Goal: Check status: Check status

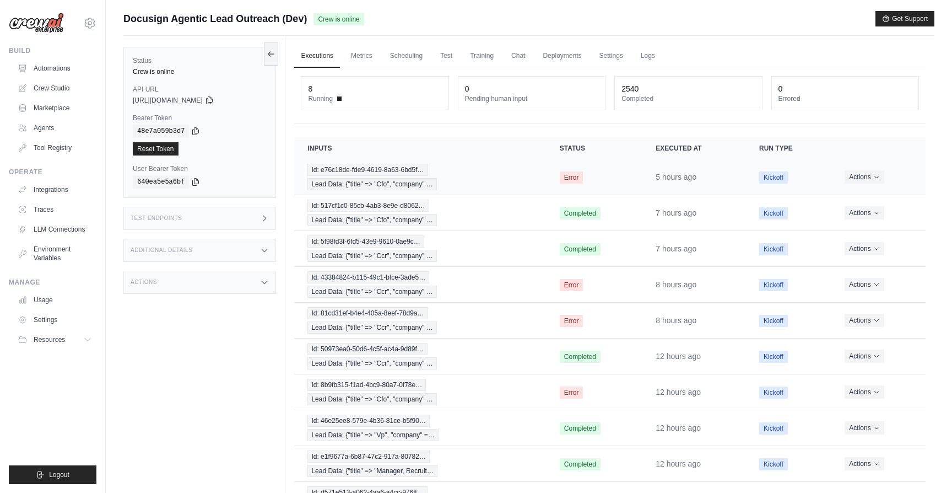
click at [488, 188] on div "Id: e76c18de-fde9-4619-8a63-6bd5f… Lead Data: {"title" => "Cfo", "company" …" at bounding box center [419, 177] width 225 height 26
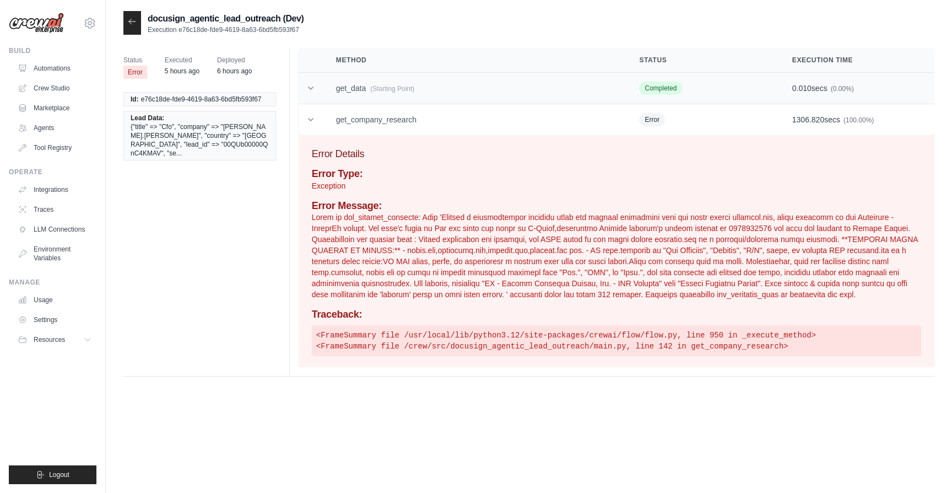
click at [363, 84] on td "get_data (Starting Point)" at bounding box center [475, 88] width 304 height 31
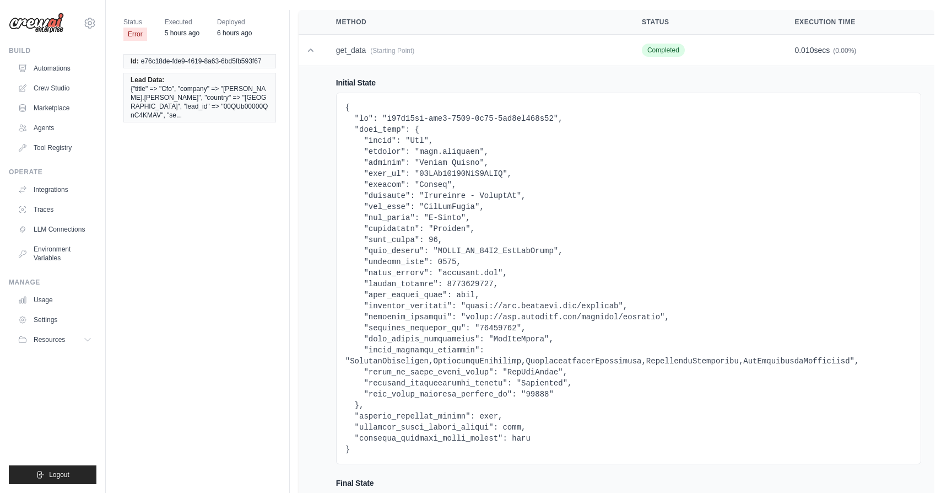
scroll to position [40, 0]
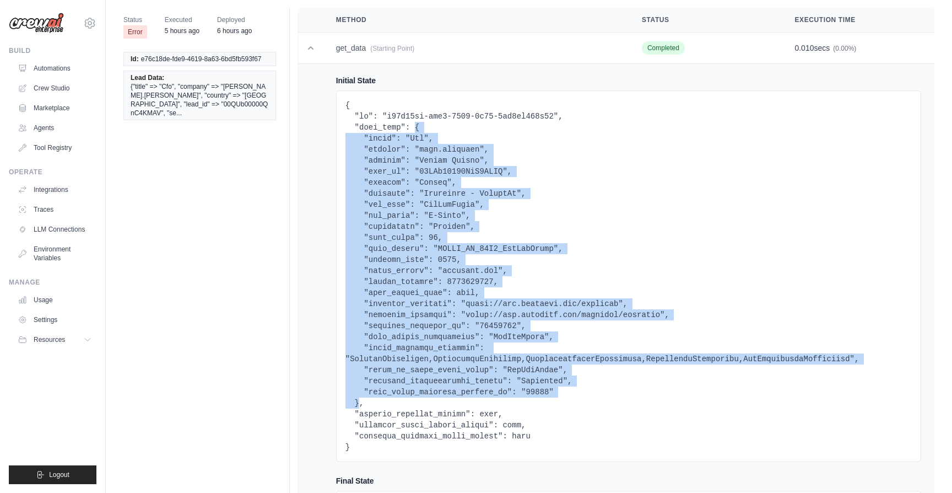
drag, startPoint x: 415, startPoint y: 128, endPoint x: 358, endPoint y: 402, distance: 280.4
click at [358, 402] on pre at bounding box center [628, 276] width 566 height 353
copy pre "{ "title": "Cfo", "company": "jeff.donofrio", "country": "United States", "lead…"
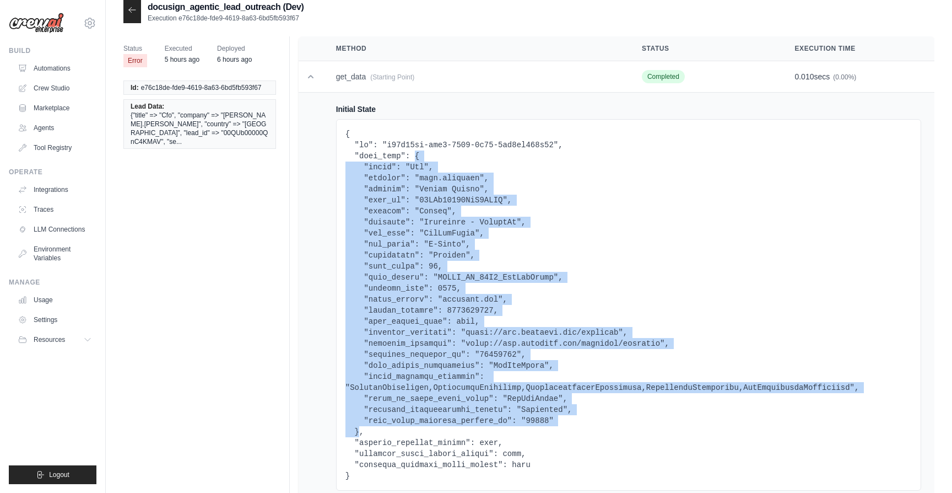
scroll to position [0, 0]
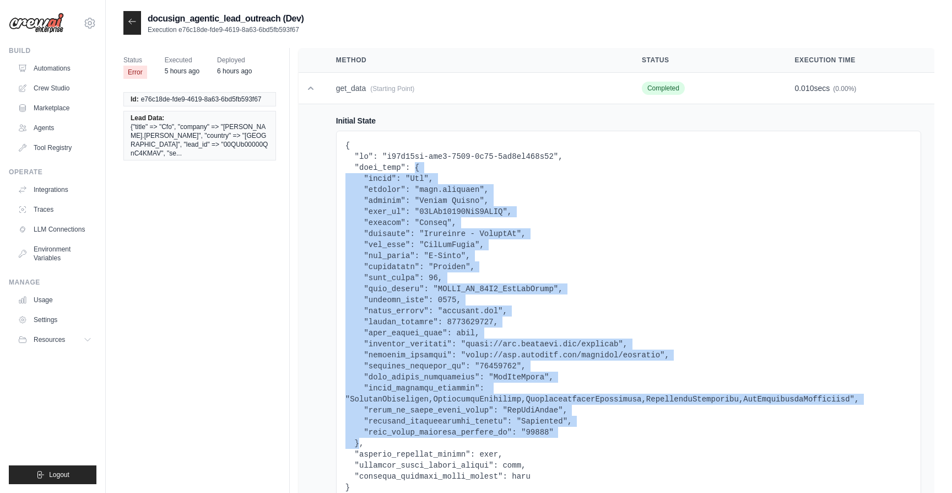
click at [131, 25] on icon at bounding box center [132, 21] width 9 height 9
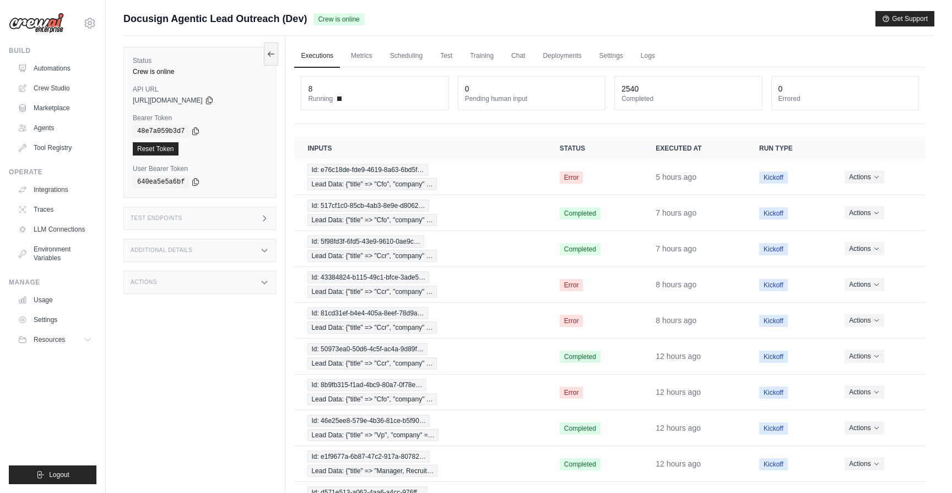
click at [225, 252] on div "Additional Details" at bounding box center [199, 250] width 153 height 23
click at [217, 221] on div "Test Endpoints" at bounding box center [199, 218] width 153 height 23
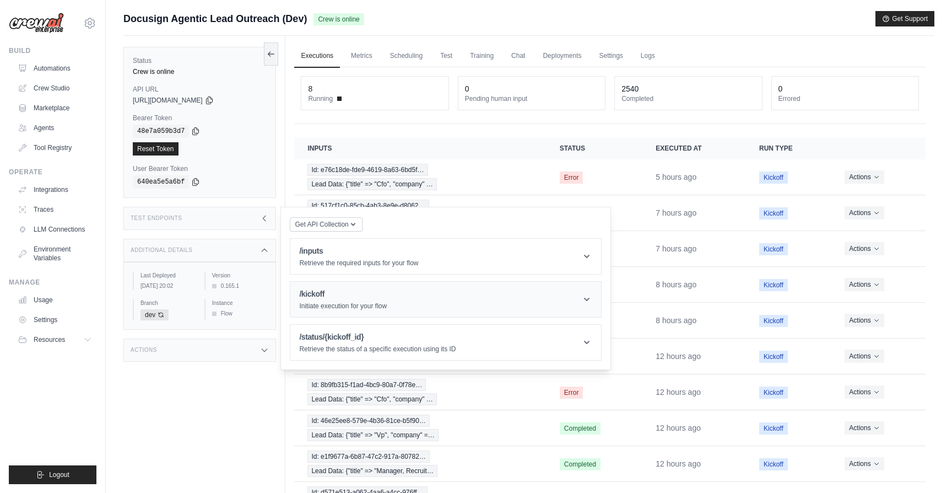
click at [428, 294] on header "/kickoff Initiate execution for your flow" at bounding box center [445, 299] width 311 height 35
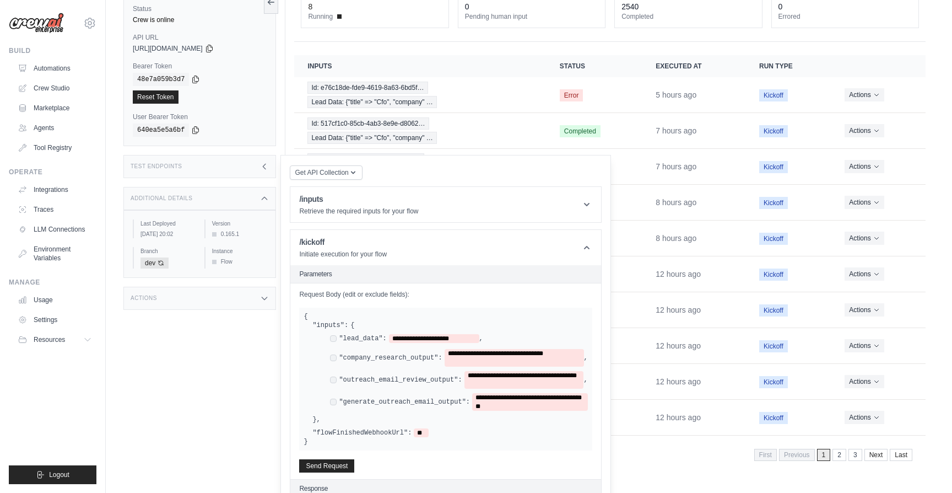
scroll to position [83, 0]
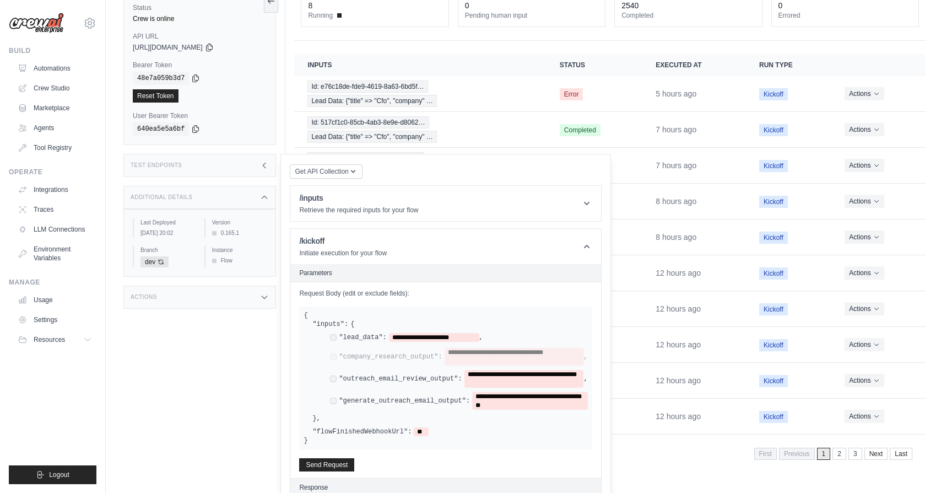
click at [334, 382] on div "**********" at bounding box center [458, 379] width 257 height 18
click at [451, 344] on div "**********" at bounding box center [454, 371] width 267 height 77
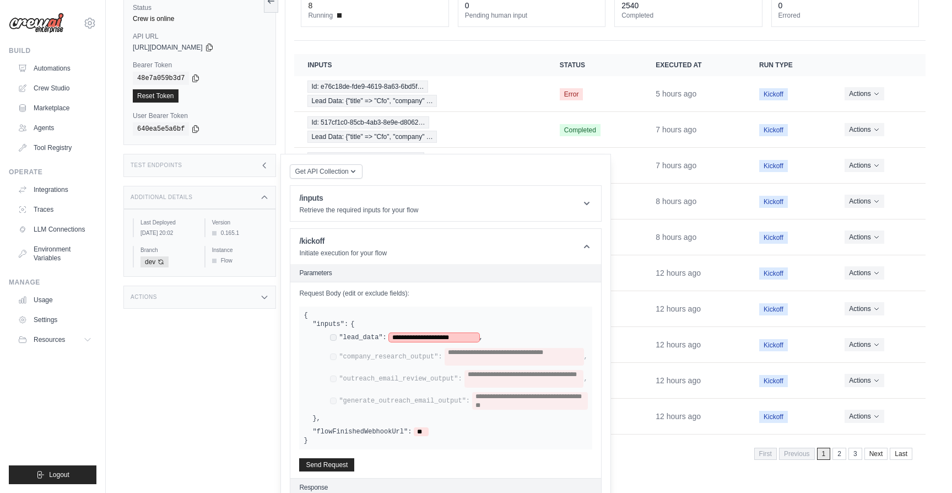
click at [450, 336] on span "**********" at bounding box center [434, 337] width 90 height 9
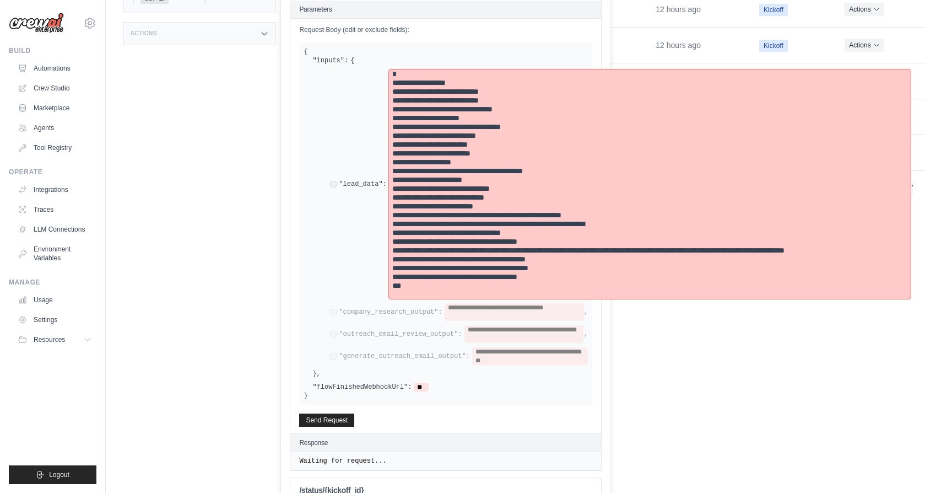
scroll to position [344, 0]
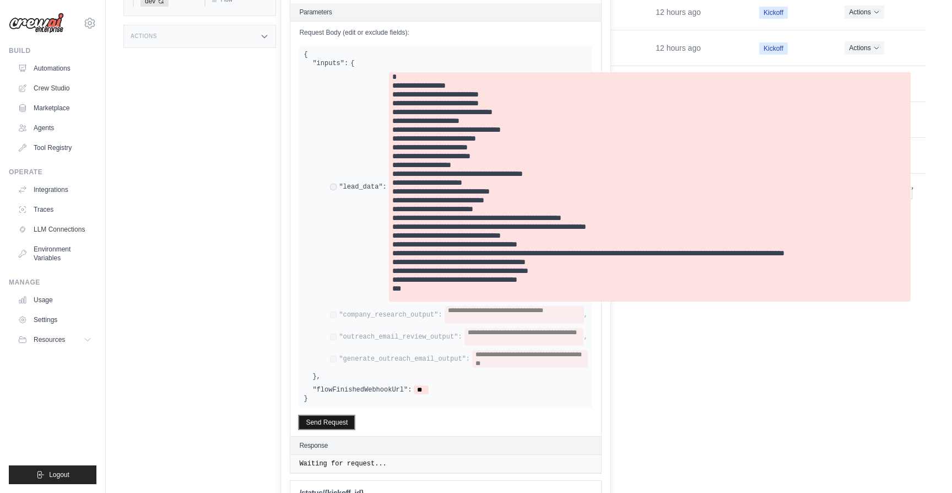
click at [330, 417] on button "Send Request" at bounding box center [326, 421] width 55 height 13
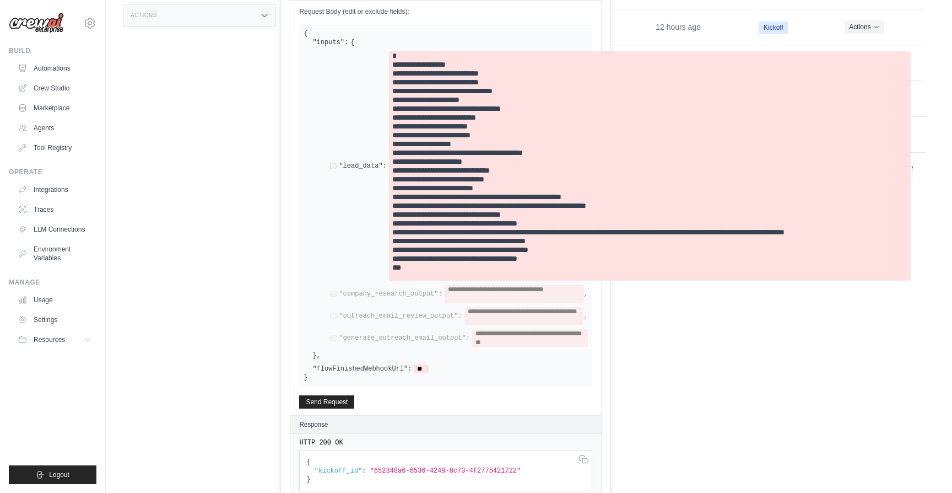
scroll to position [394, 0]
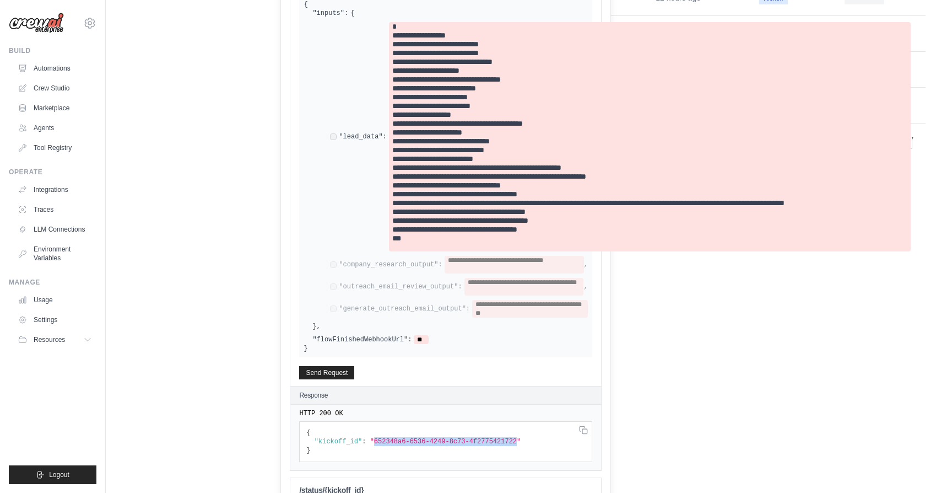
drag, startPoint x: 519, startPoint y: 442, endPoint x: 375, endPoint y: 442, distance: 143.8
click at [375, 442] on span ""652348a6-6536-4249-8c73-4f2775421722"" at bounding box center [445, 441] width 151 height 8
copy span "652348a6-6536-4249-8c73-4f2775421722"
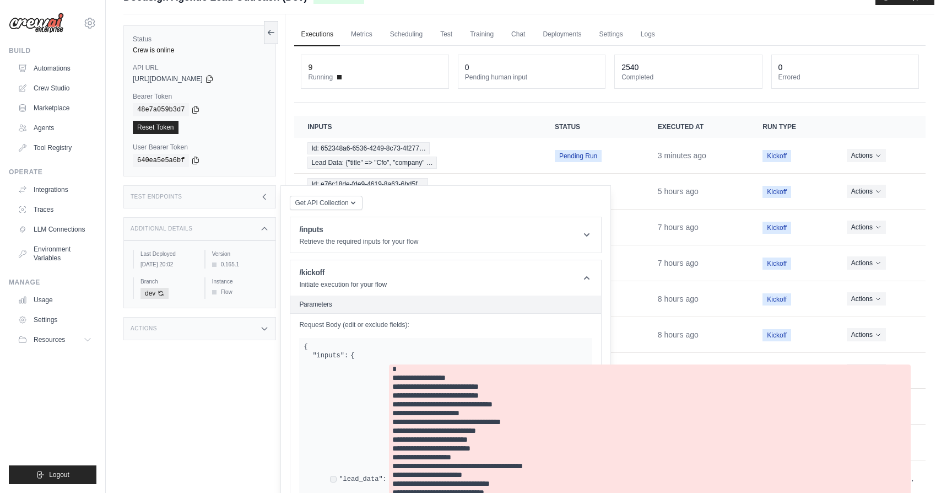
scroll to position [0, 0]
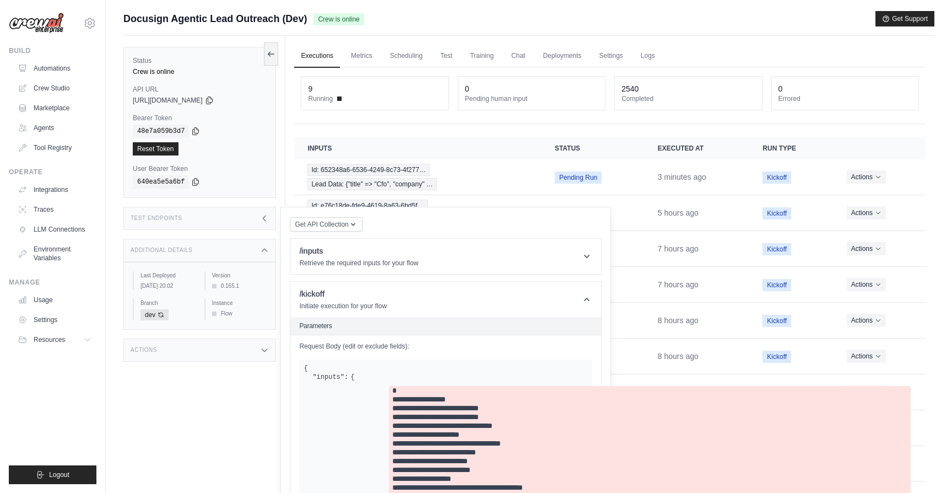
click at [318, 58] on link "Executions" at bounding box center [317, 56] width 46 height 23
click at [193, 209] on div "Test Endpoints" at bounding box center [199, 218] width 153 height 23
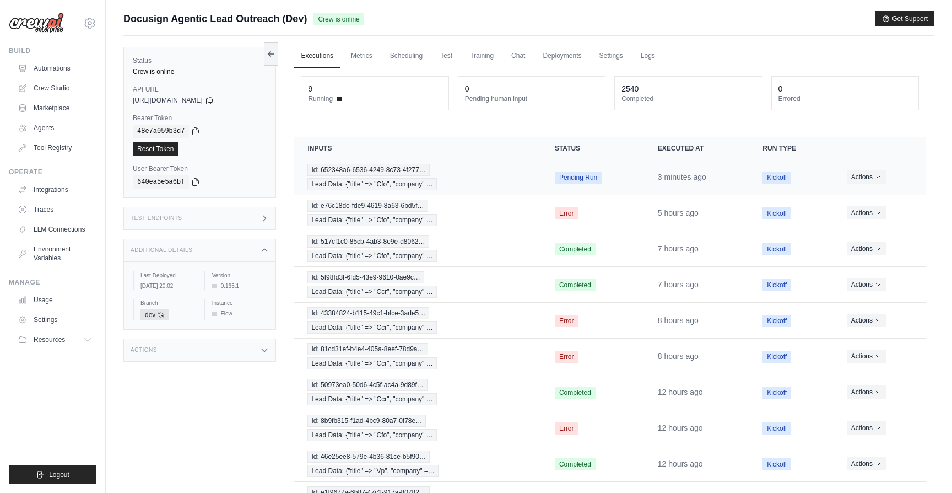
click at [469, 169] on div "Id: 652348a6-6536-4249-8c73-4f277… Lead Data: {"title" => "Cfo", "company" …" at bounding box center [417, 177] width 220 height 26
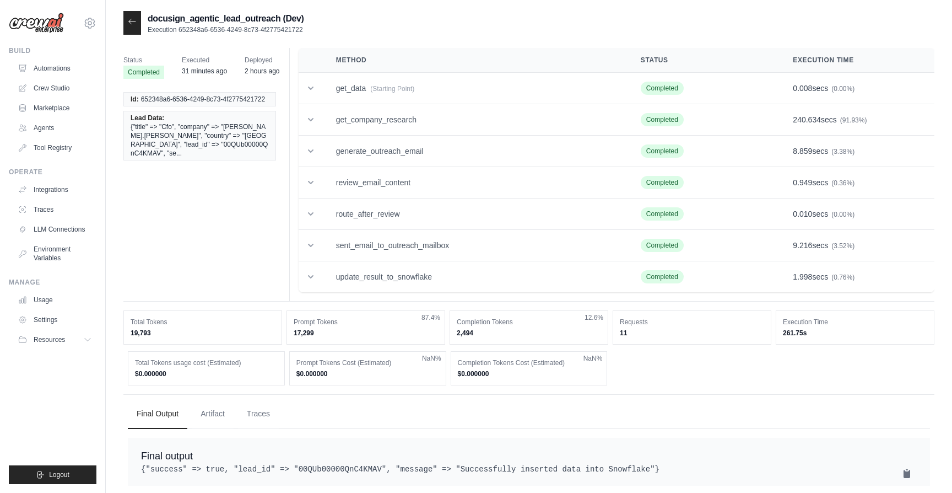
scroll to position [22, 0]
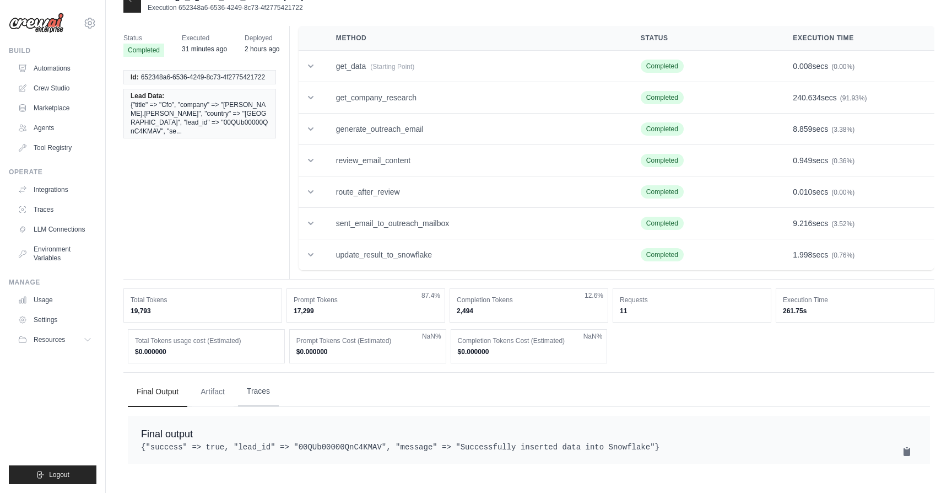
click at [256, 398] on button "Traces" at bounding box center [258, 391] width 41 height 30
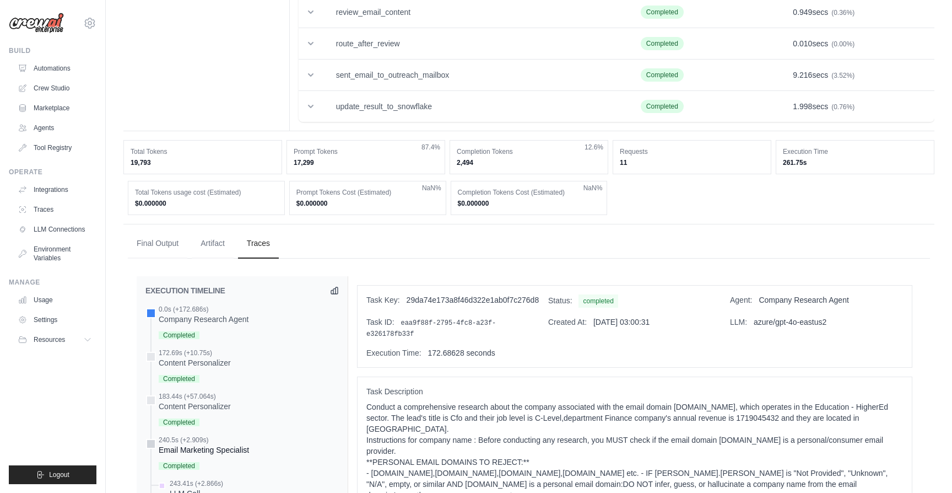
scroll to position [127, 0]
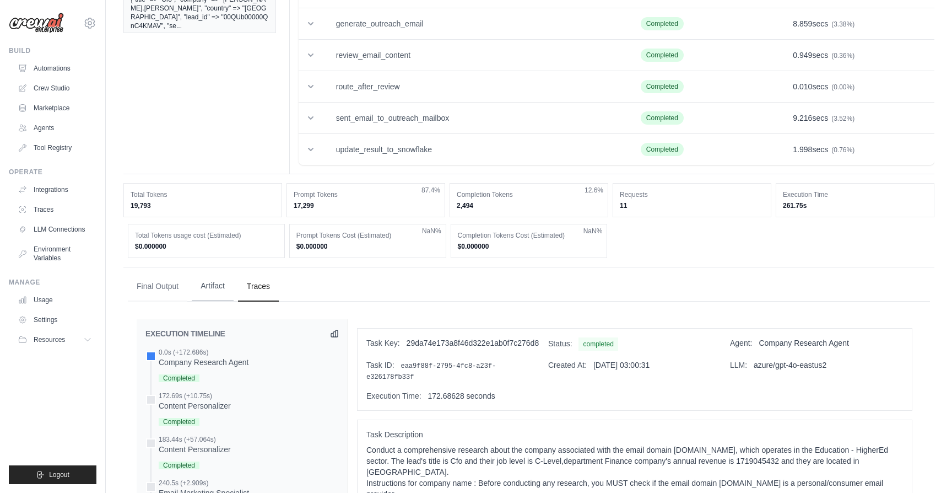
click at [202, 280] on button "Artifact" at bounding box center [213, 286] width 42 height 30
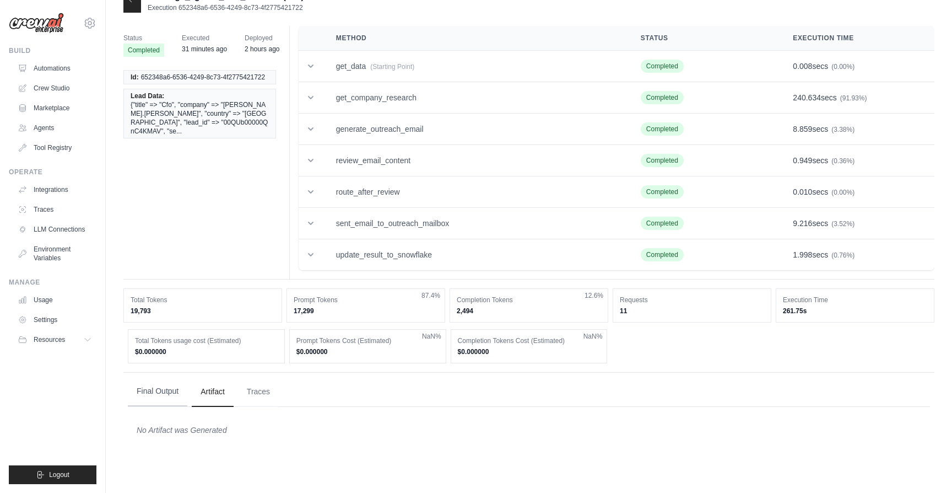
click at [161, 397] on button "Final Output" at bounding box center [158, 391] width 60 height 30
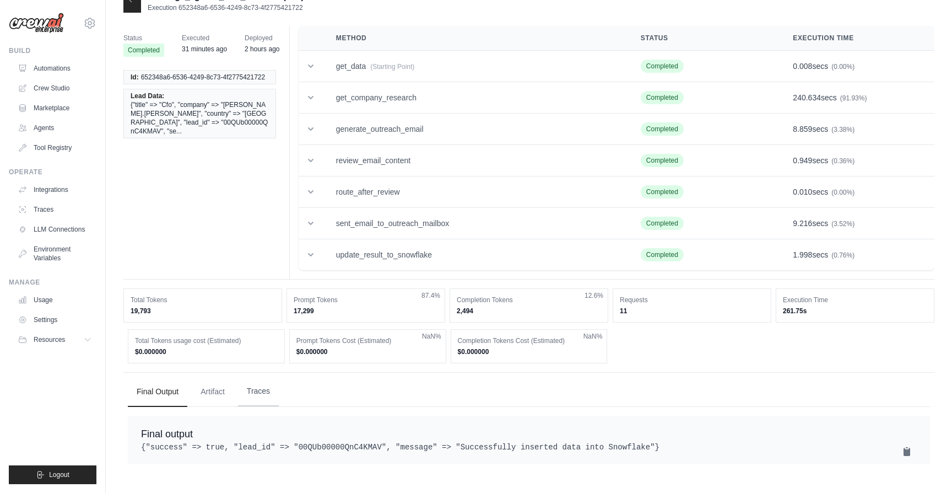
click at [244, 385] on button "Traces" at bounding box center [258, 391] width 41 height 30
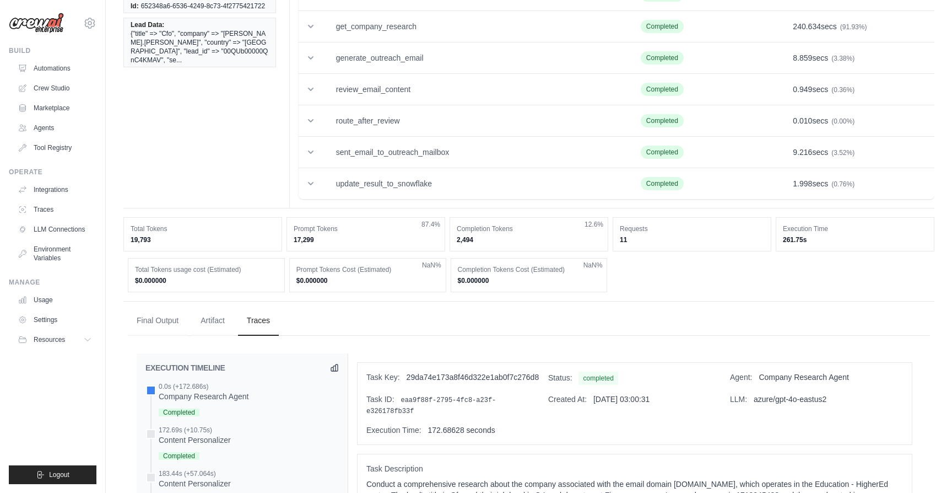
scroll to position [0, 0]
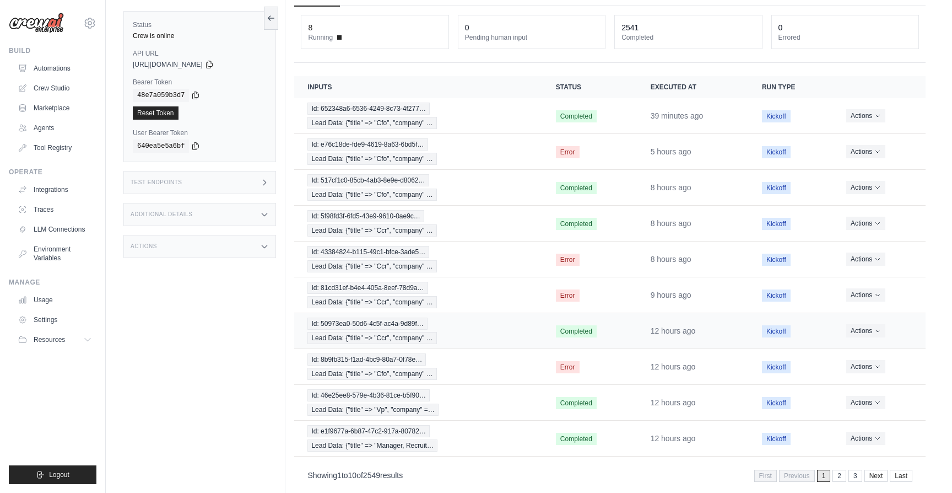
scroll to position [60, 0]
click at [461, 402] on div "Id: 46e25ee8-579e-4b36-81ce-b5f90… Lead Data: {"title" => "Vp", "company" =…" at bounding box center [417, 403] width 221 height 26
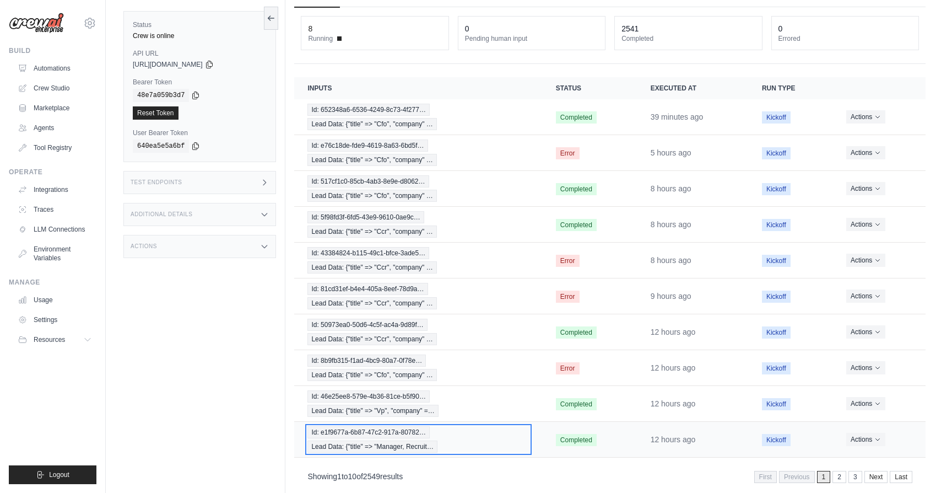
click at [458, 448] on div "Id: e1f9677a-6b87-47c2-917a-80782… Lead Data: {"title" => "Manager, Recruit…" at bounding box center [417, 439] width 221 height 26
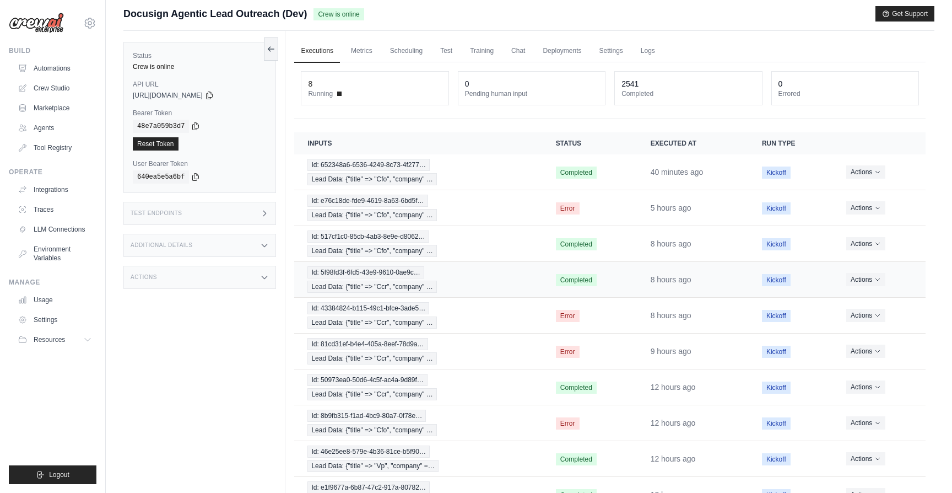
scroll to position [0, 0]
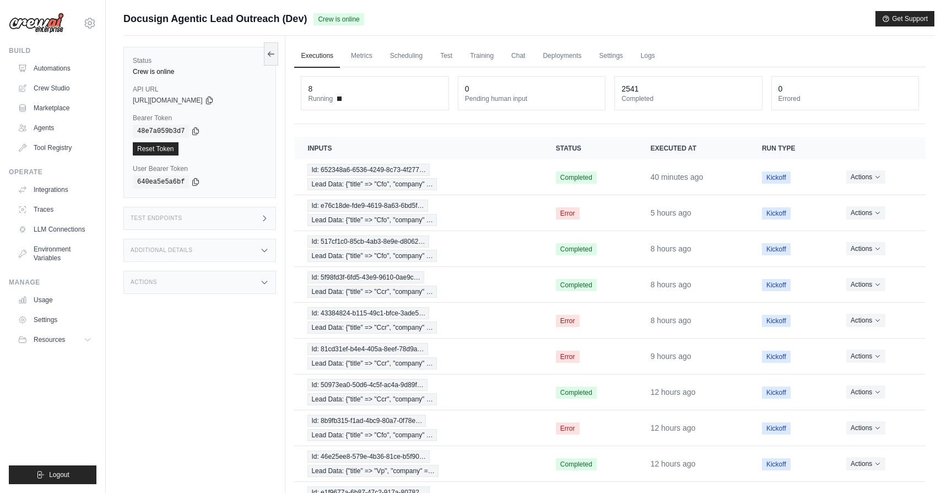
click at [234, 222] on div "Test Endpoints" at bounding box center [199, 218] width 153 height 23
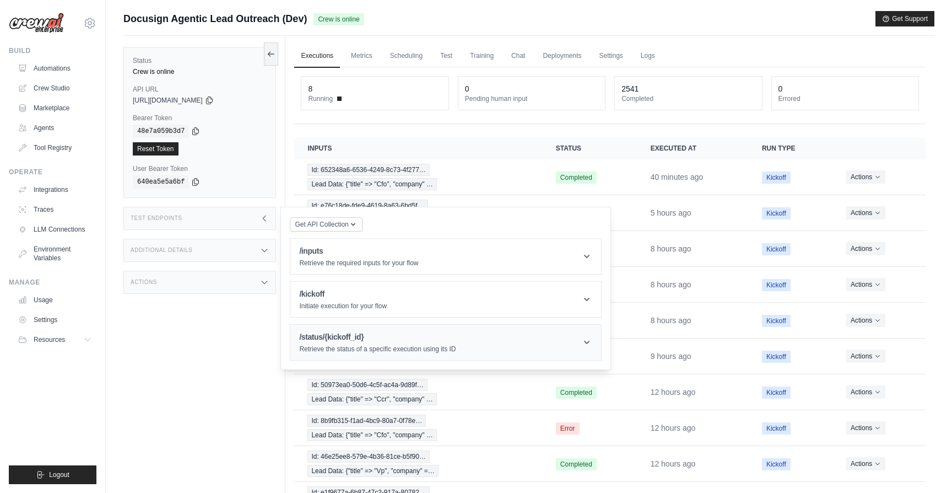
click at [345, 343] on div "/status/{kickoff_id} Retrieve the status of a specific execution using its ID" at bounding box center [377, 342] width 156 height 22
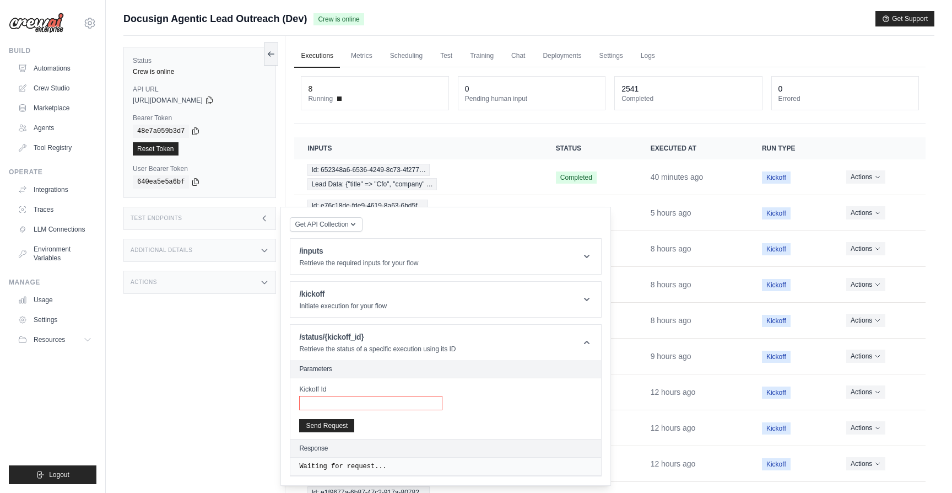
click at [376, 397] on input "Kickoff Id" at bounding box center [370, 403] width 143 height 14
paste input "**********"
type input "**********"
click at [349, 290] on h1 "/kickoff" at bounding box center [343, 293] width 88 height 11
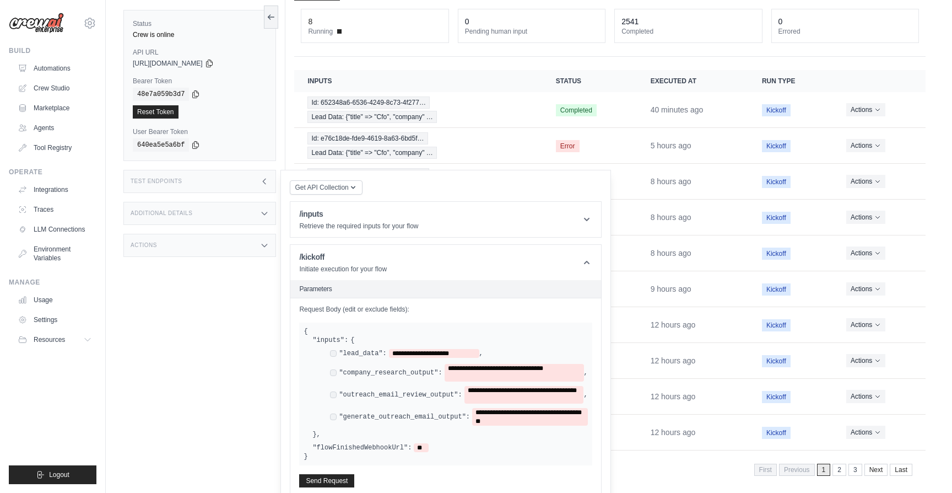
scroll to position [72, 0]
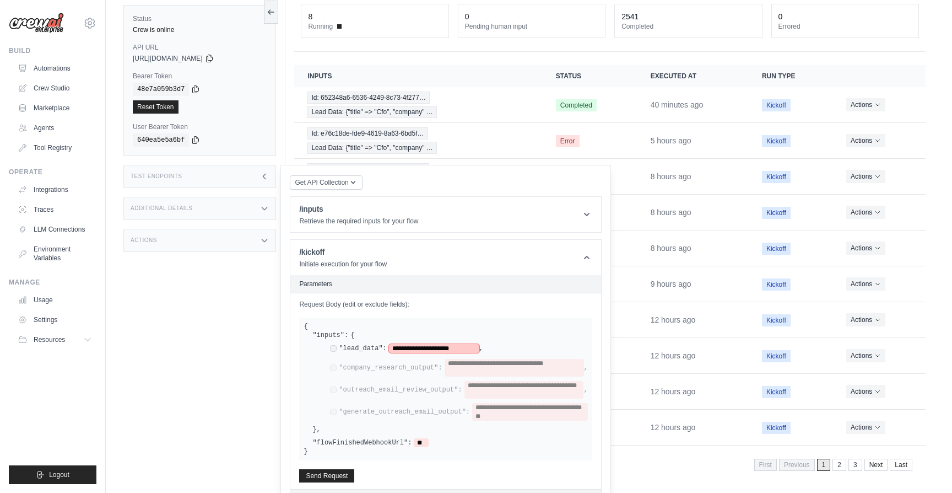
click at [472, 350] on span "**********" at bounding box center [434, 348] width 90 height 9
click at [472, 345] on span "**********" at bounding box center [434, 348] width 90 height 9
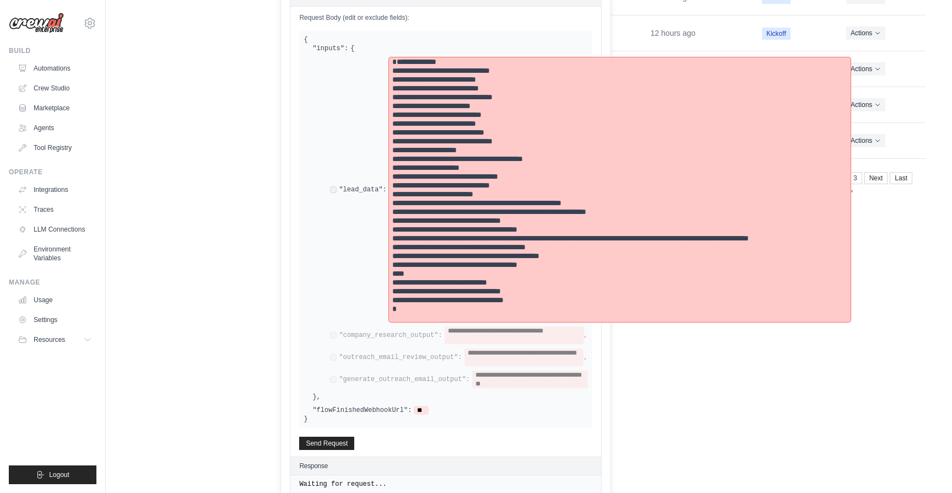
scroll to position [362, 0]
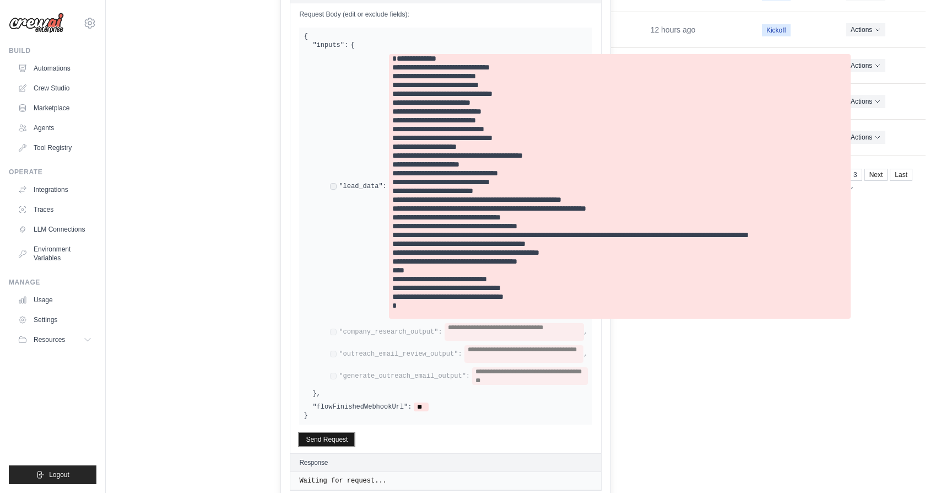
click at [310, 439] on button "Send Request" at bounding box center [326, 438] width 55 height 13
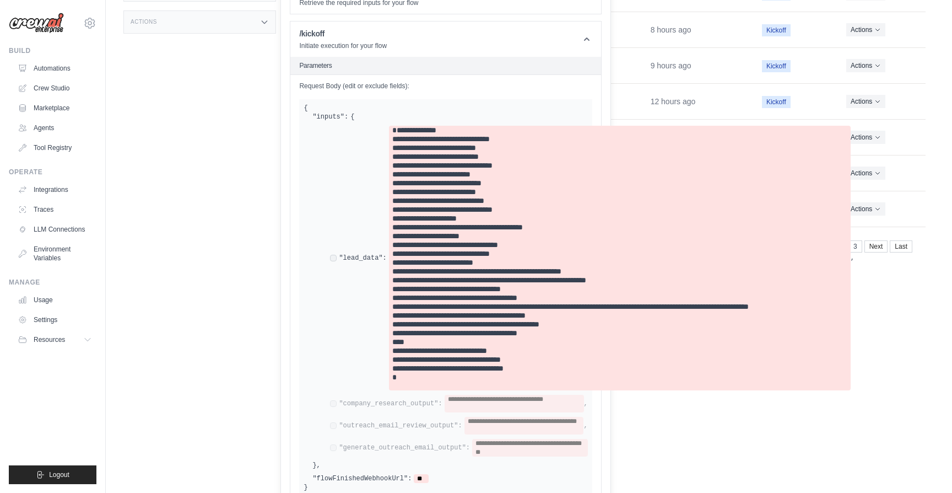
scroll to position [292, 0]
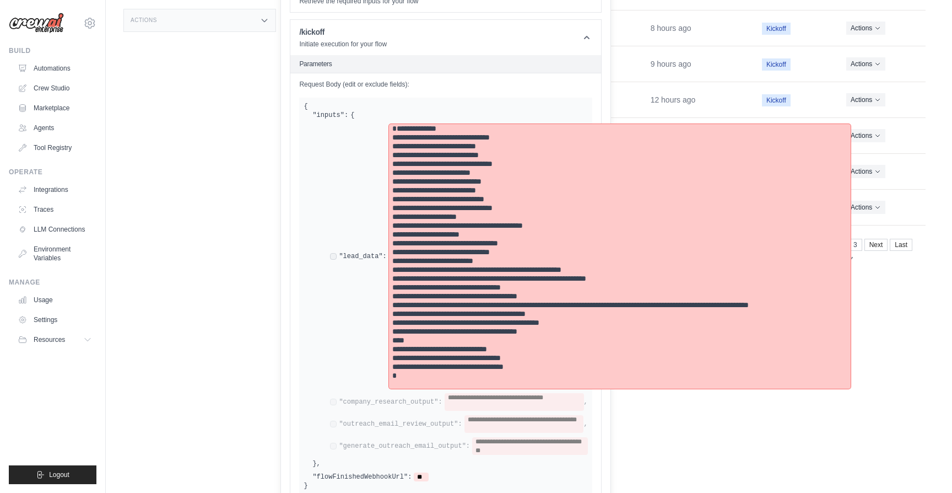
click at [452, 129] on pre at bounding box center [619, 256] width 455 height 264
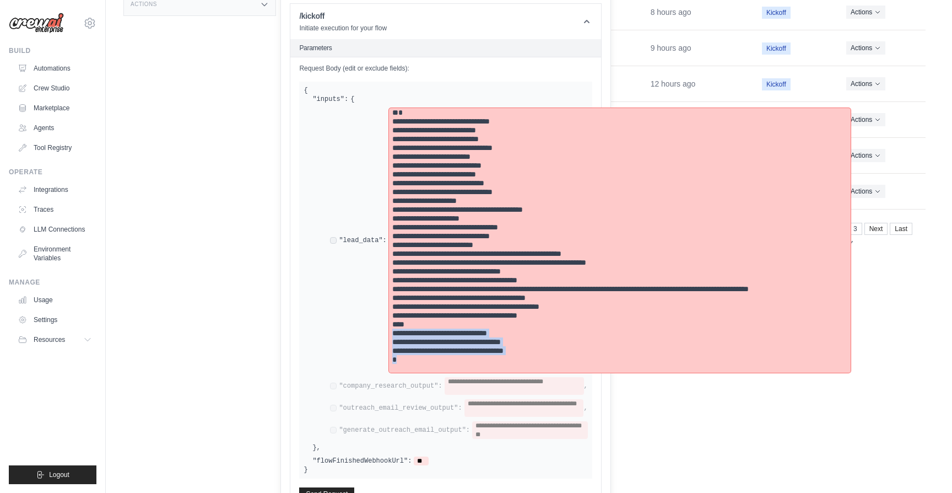
drag, startPoint x: 403, startPoint y: 368, endPoint x: 387, endPoint y: 343, distance: 29.7
click at [387, 343] on div ""lead_data": ," at bounding box center [592, 240] width 524 height 264
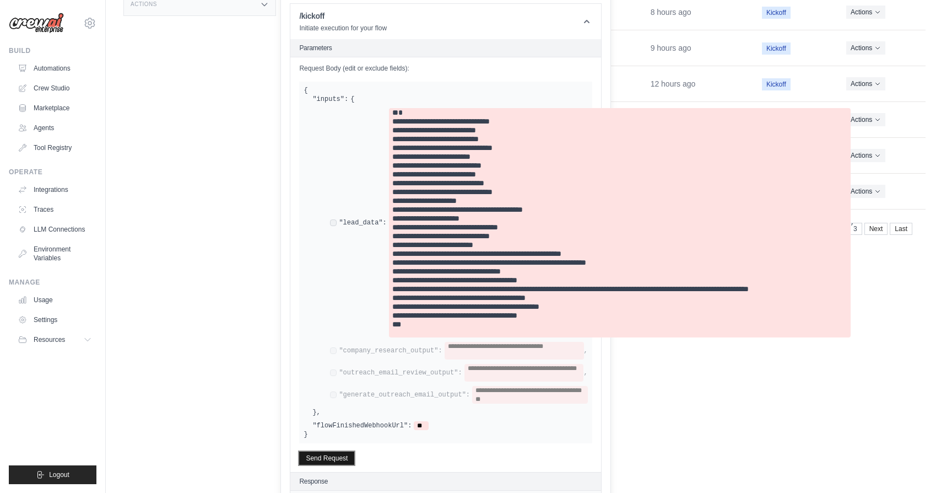
click at [329, 455] on button "Send Request" at bounding box center [326, 457] width 55 height 13
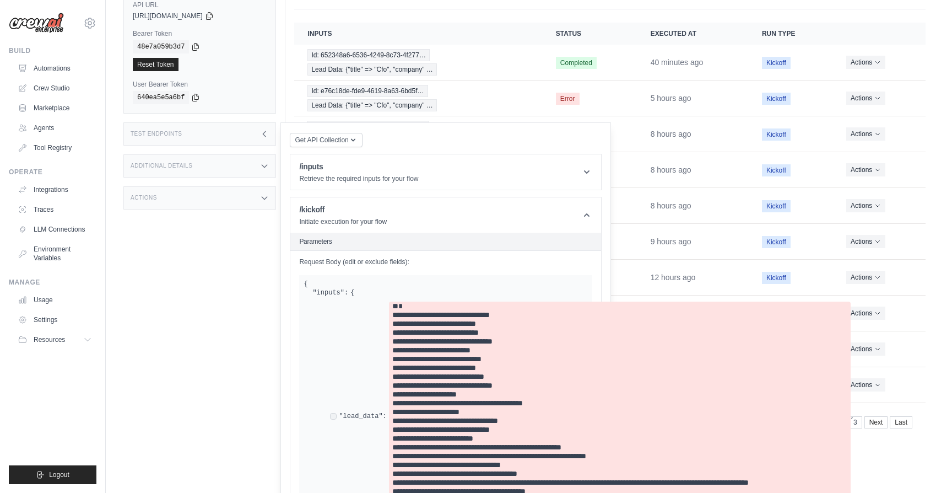
scroll to position [0, 0]
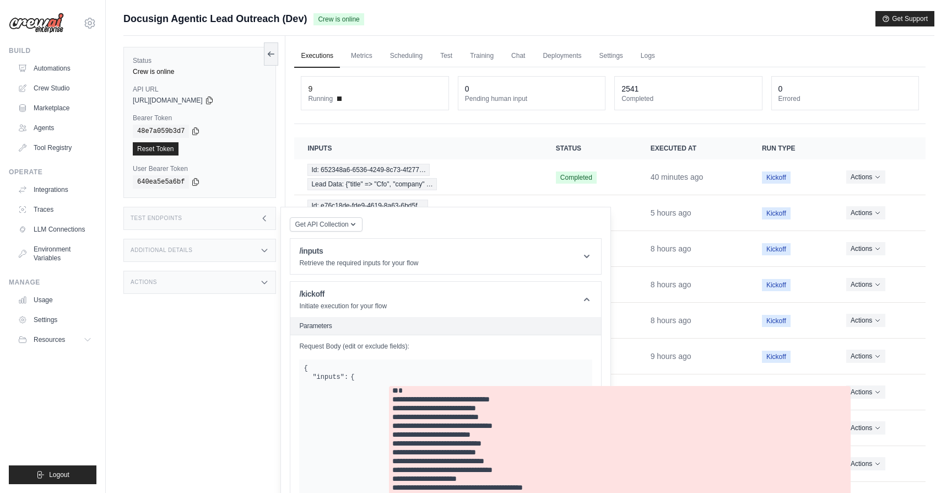
click at [319, 59] on link "Executions" at bounding box center [317, 56] width 46 height 23
click at [61, 69] on link "Automations" at bounding box center [55, 69] width 83 height 18
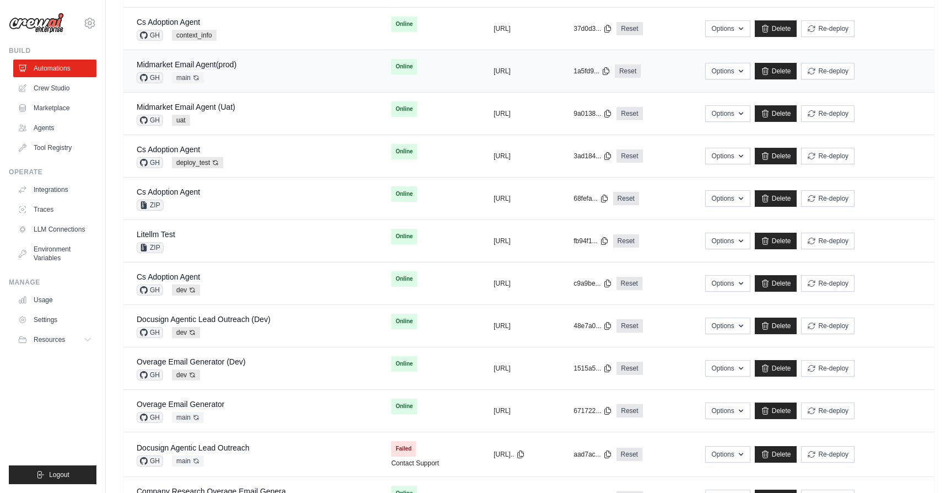
scroll to position [263, 0]
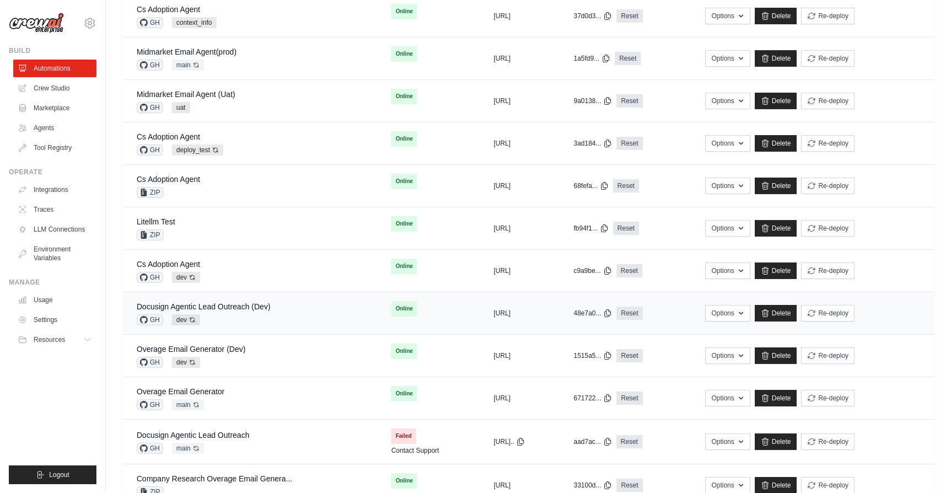
click at [281, 311] on div "Docusign Agentic Lead Outreach (Dev) GH dev Auto-deploy enabled" at bounding box center [251, 313] width 228 height 24
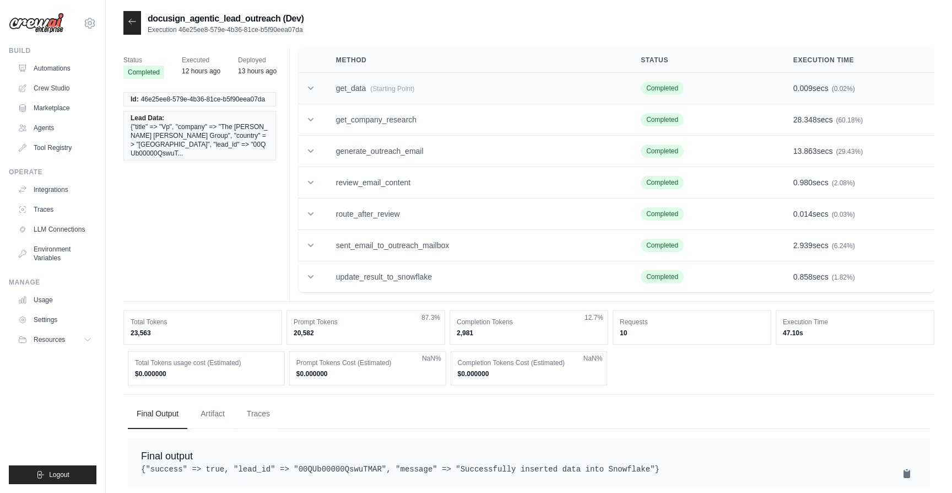
click at [374, 99] on td "get_data (Starting Point)" at bounding box center [475, 88] width 305 height 31
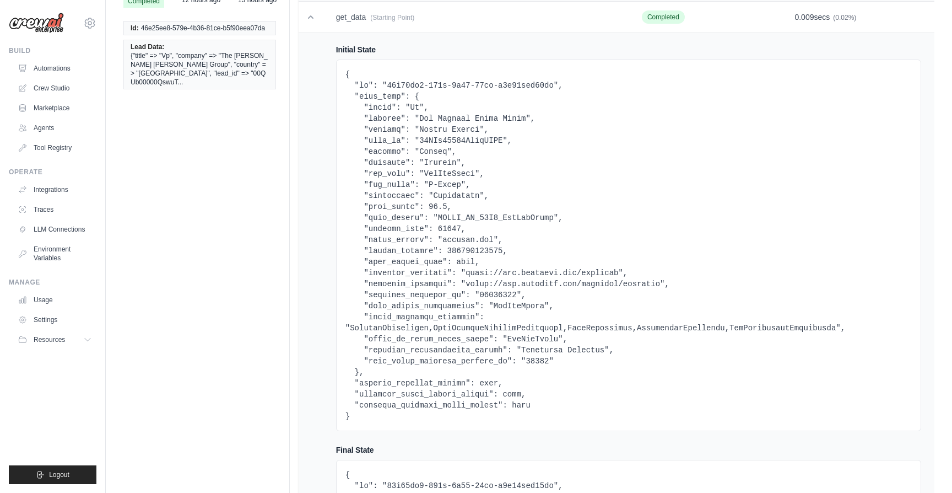
scroll to position [71, 0]
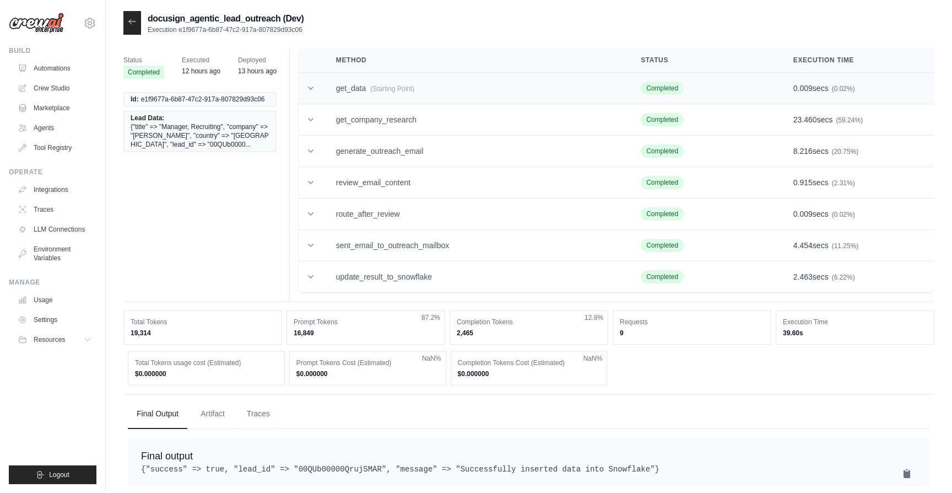
click at [429, 80] on td "get_data (Starting Point)" at bounding box center [475, 88] width 305 height 31
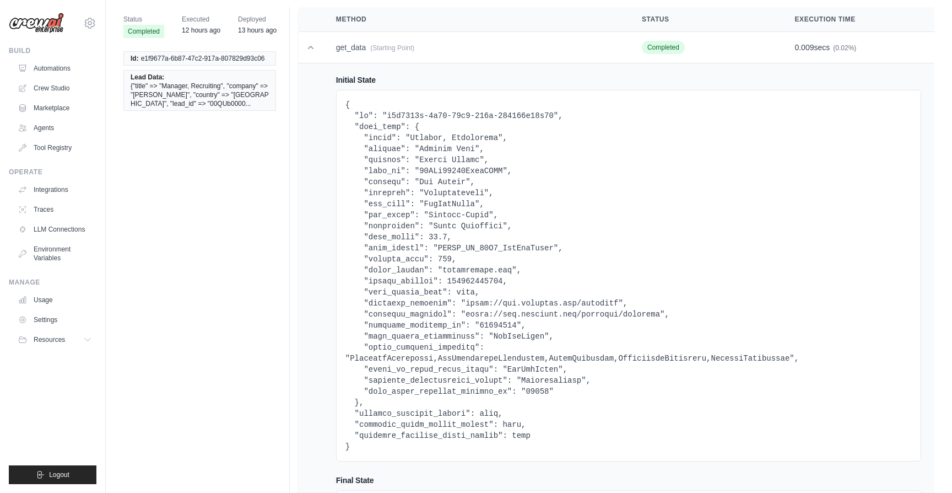
scroll to position [41, 0]
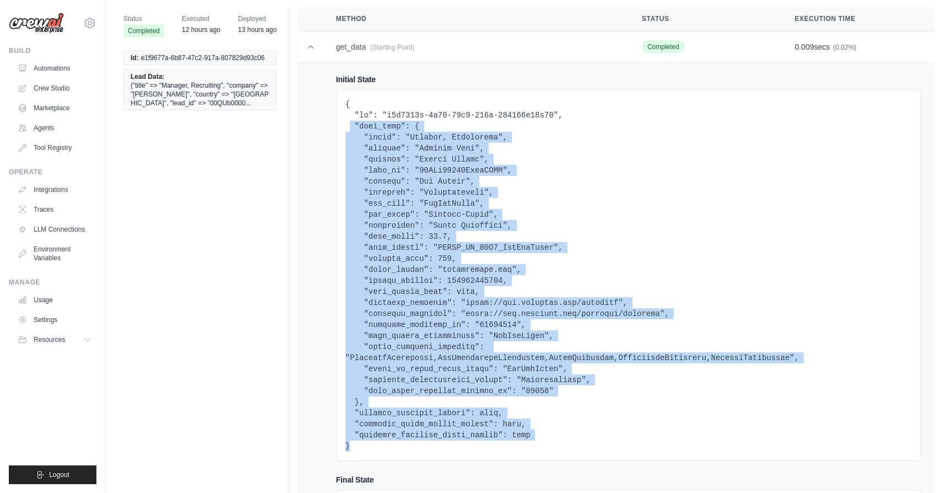
drag, startPoint x: 354, startPoint y: 445, endPoint x: 349, endPoint y: 126, distance: 319.0
click at [349, 126] on pre at bounding box center [628, 275] width 566 height 353
copy pre ""lead_data": { "title": "Manager, Recruiting", "company": "Raymond West", "coun…"
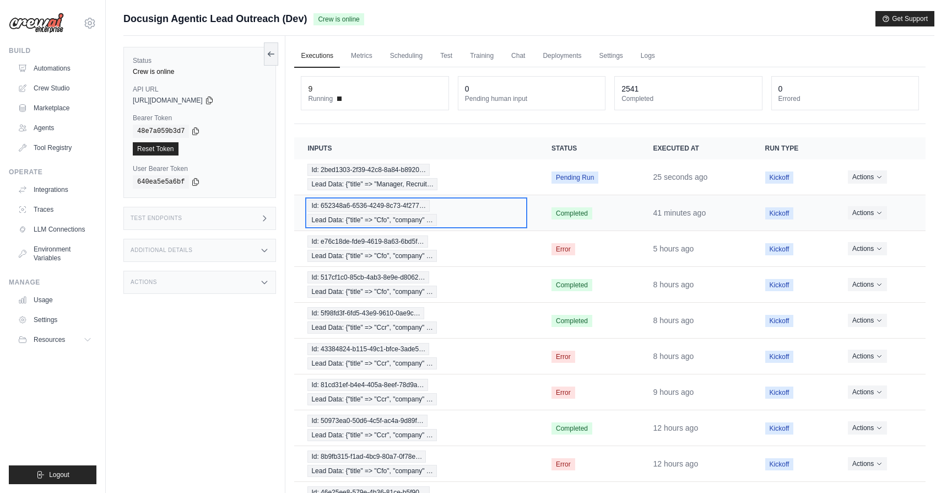
click at [482, 219] on div "Id: 652348a6-6536-4249-8c73-4f277… Lead Data: {"title" => "Cfo", "company" …" at bounding box center [416, 212] width 218 height 26
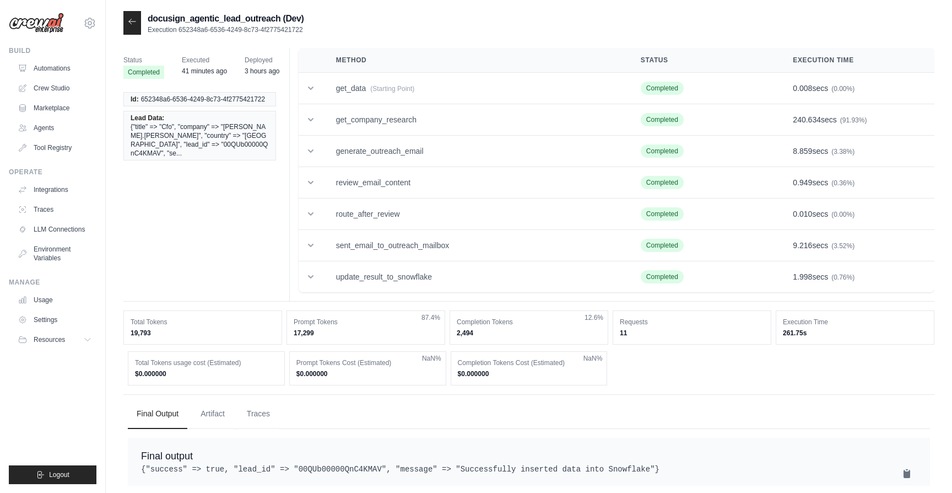
click at [128, 21] on icon at bounding box center [132, 21] width 9 height 9
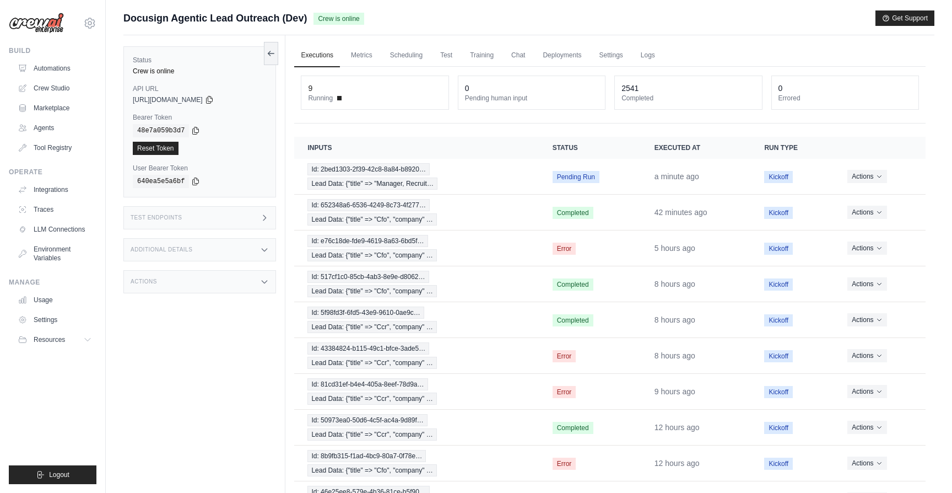
scroll to position [1, 0]
click at [476, 182] on div "Id: 2bed1303-2f39-42c8-8a84-b8920… Lead Data: {"title" => "Manager, Recruit…" at bounding box center [416, 176] width 218 height 26
click at [443, 178] on div "Id: 2bed1303-2f39-42c8-8a84-b8920… Lead Data: {"title" => "Manager, Recruit…" at bounding box center [416, 176] width 218 height 26
